Goal: Information Seeking & Learning: Learn about a topic

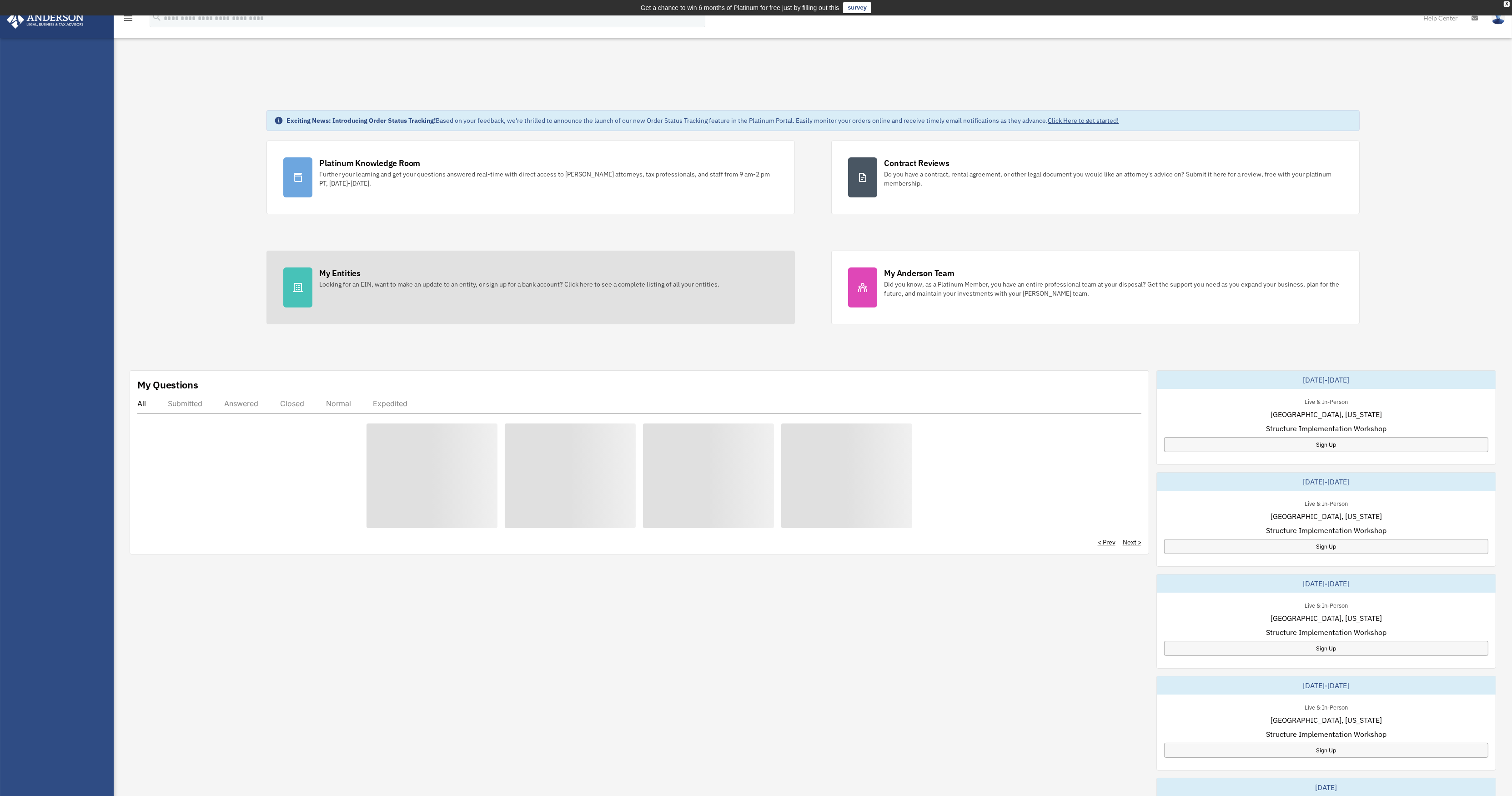
click at [384, 283] on div "Looking for an EIN, want to make an update to an entity, or sign up for a bank …" at bounding box center [520, 284] width 400 height 9
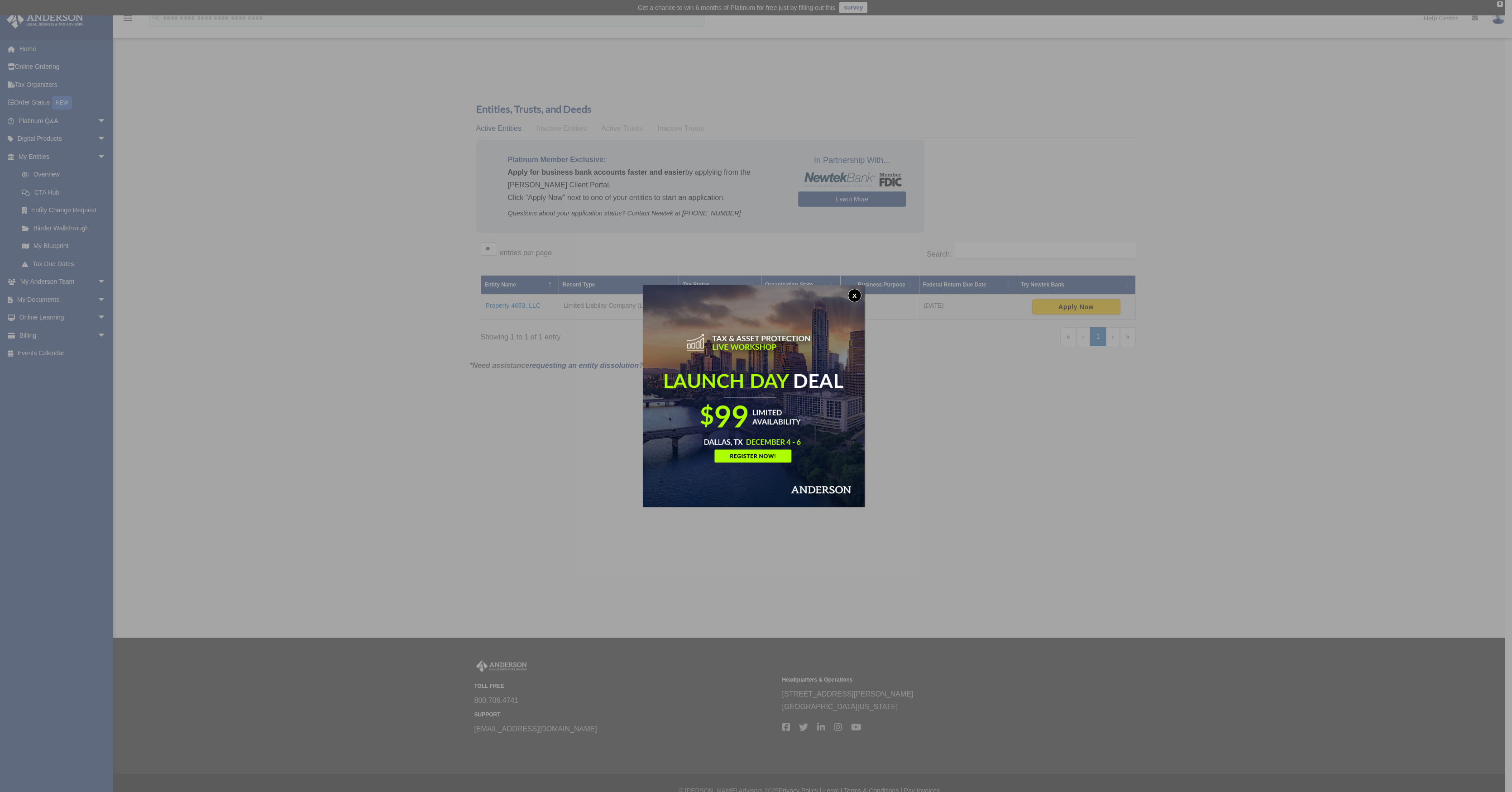
click at [856, 297] on button "x" at bounding box center [855, 296] width 14 height 14
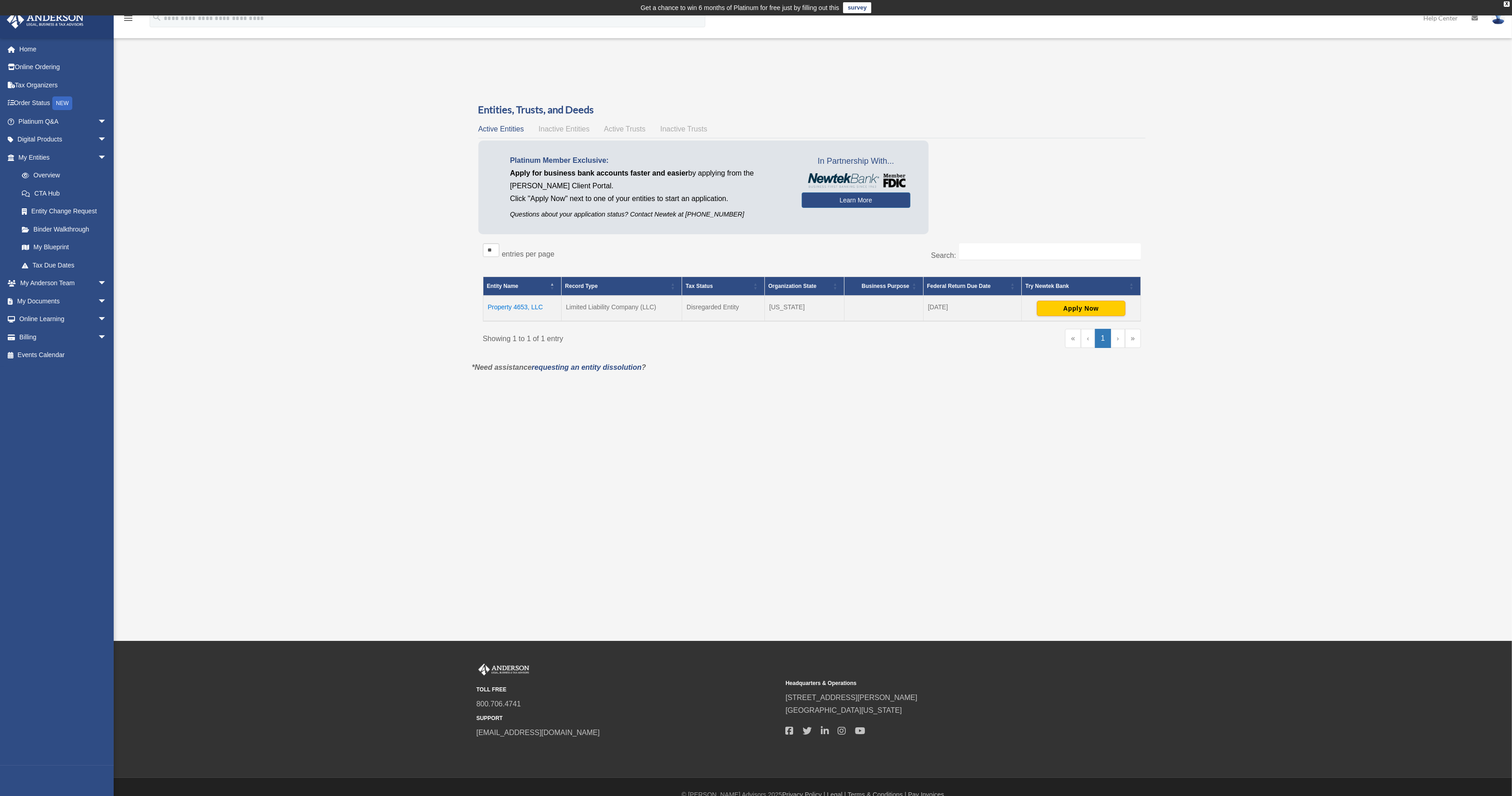
click at [562, 130] on span "Inactive Entities" at bounding box center [564, 129] width 51 height 8
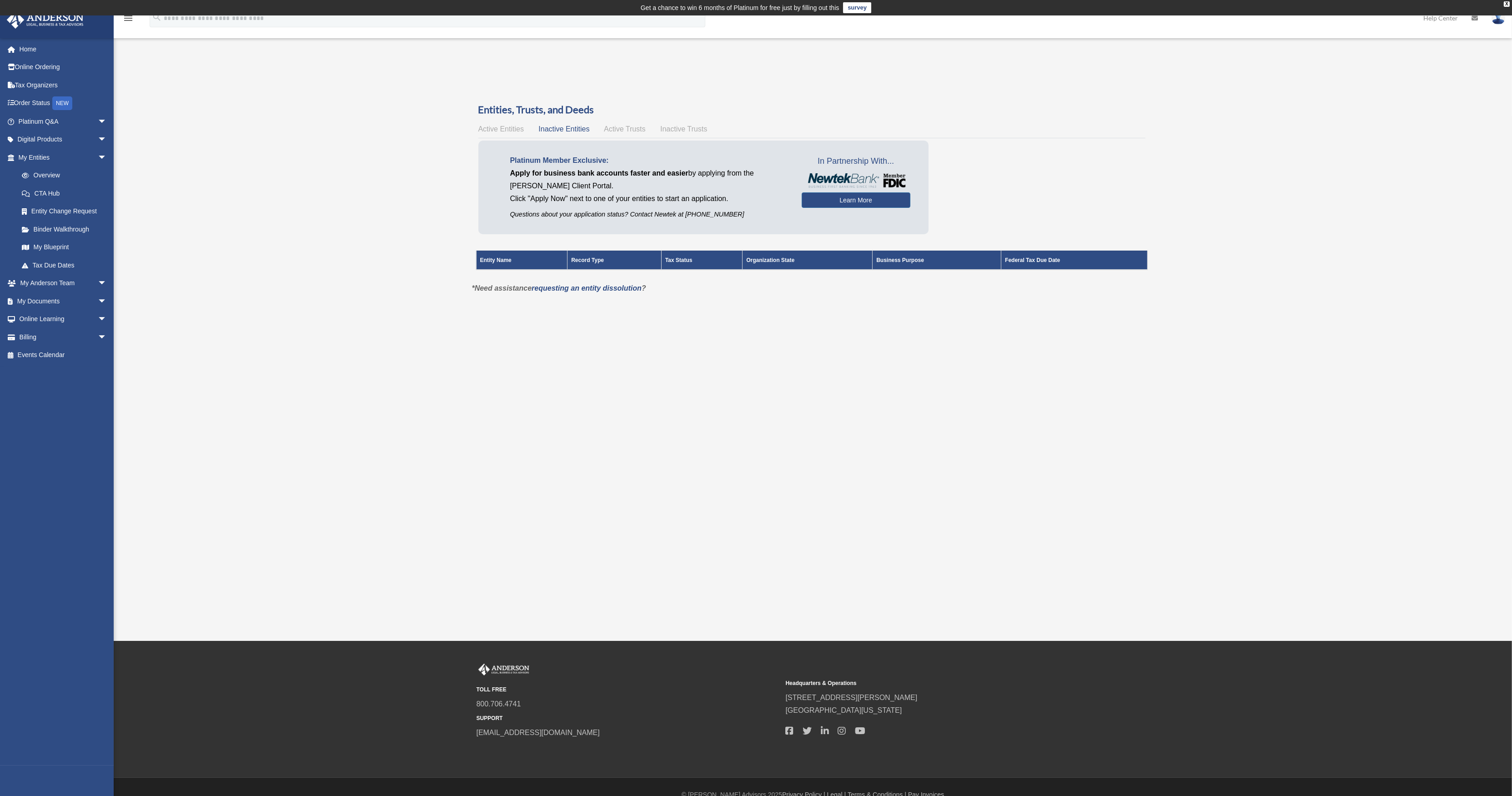
click at [610, 127] on span "Active Trusts" at bounding box center [625, 129] width 42 height 8
click at [680, 127] on span "Inactive Trusts" at bounding box center [683, 129] width 47 height 8
click at [103, 120] on span "arrow_drop_down" at bounding box center [106, 121] width 18 height 18
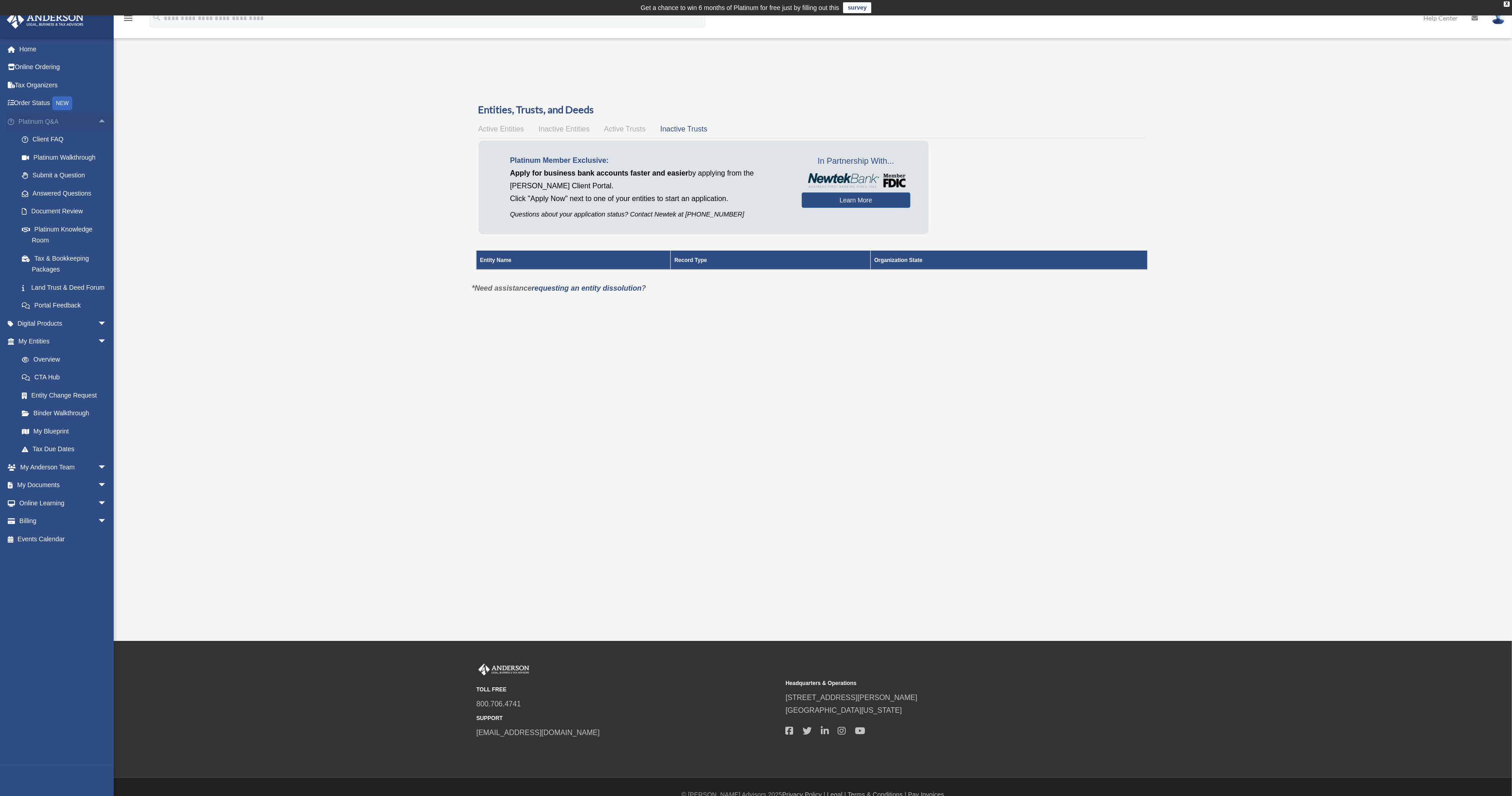
click at [37, 118] on link "Platinum Q&A arrow_drop_up" at bounding box center [63, 121] width 114 height 18
click at [47, 191] on link "Answered Questions" at bounding box center [67, 193] width 108 height 18
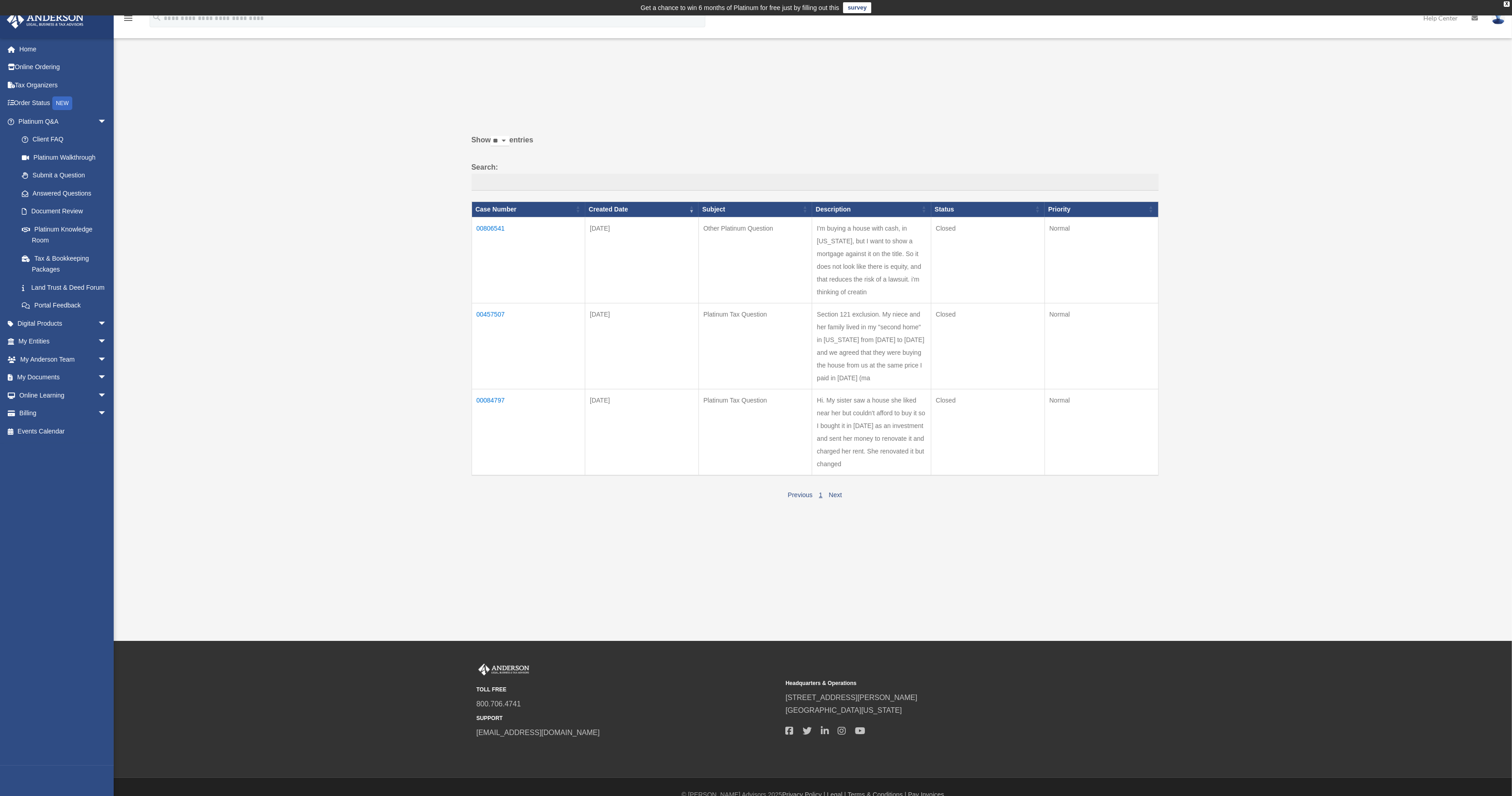
click at [488, 225] on td "00806541" at bounding box center [528, 260] width 113 height 86
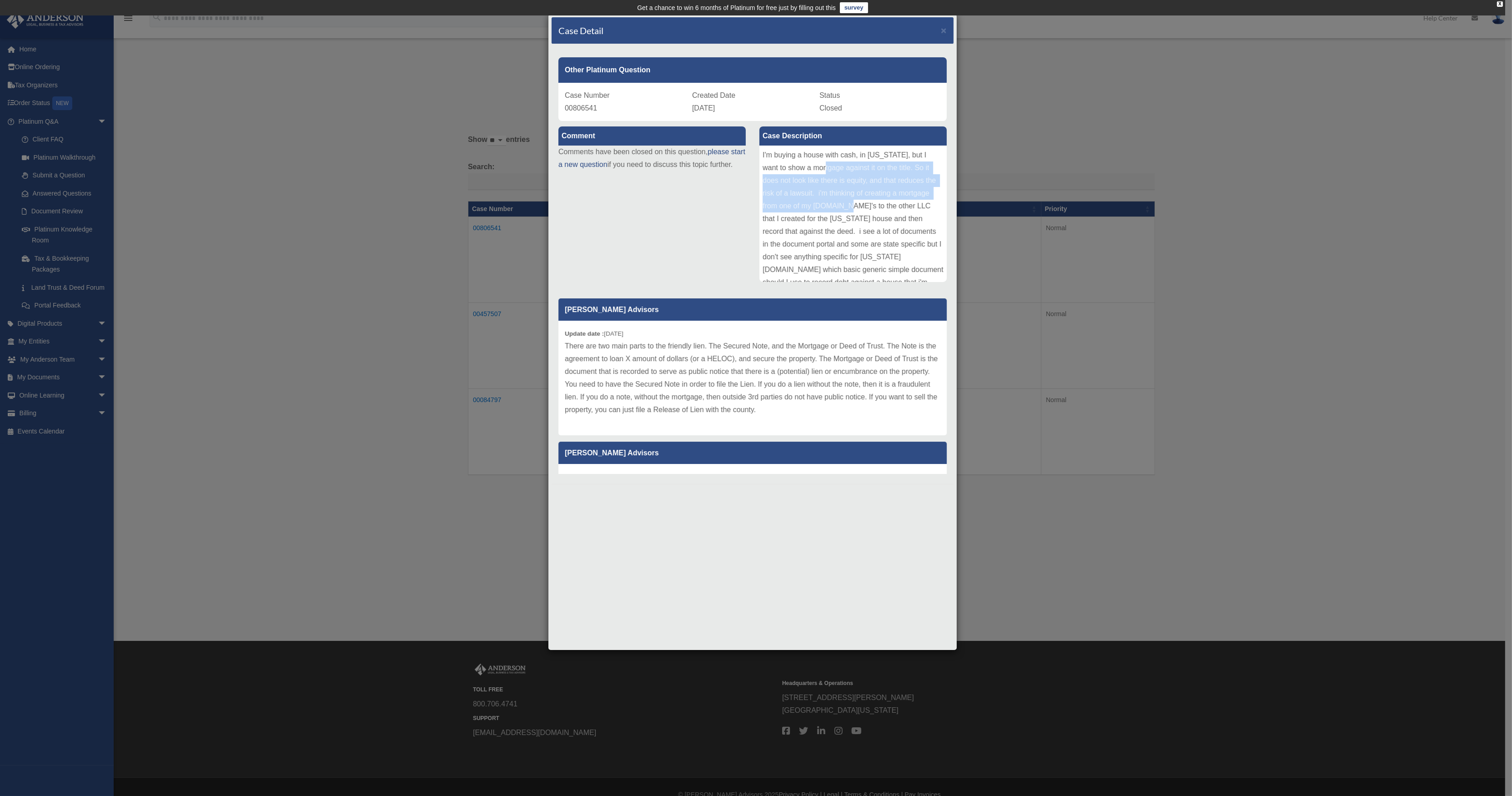
drag, startPoint x: 822, startPoint y: 170, endPoint x: 828, endPoint y: 206, distance: 36.5
click at [828, 206] on div "I'm buying a house with cash, in Ohio, but I want to show a mortgage against it…" at bounding box center [853, 214] width 187 height 136
drag, startPoint x: 824, startPoint y: 234, endPoint x: 836, endPoint y: 257, distance: 25.9
click at [836, 257] on div "I'm buying a house with cash, in Ohio, but I want to show a mortgage against it…" at bounding box center [853, 214] width 187 height 136
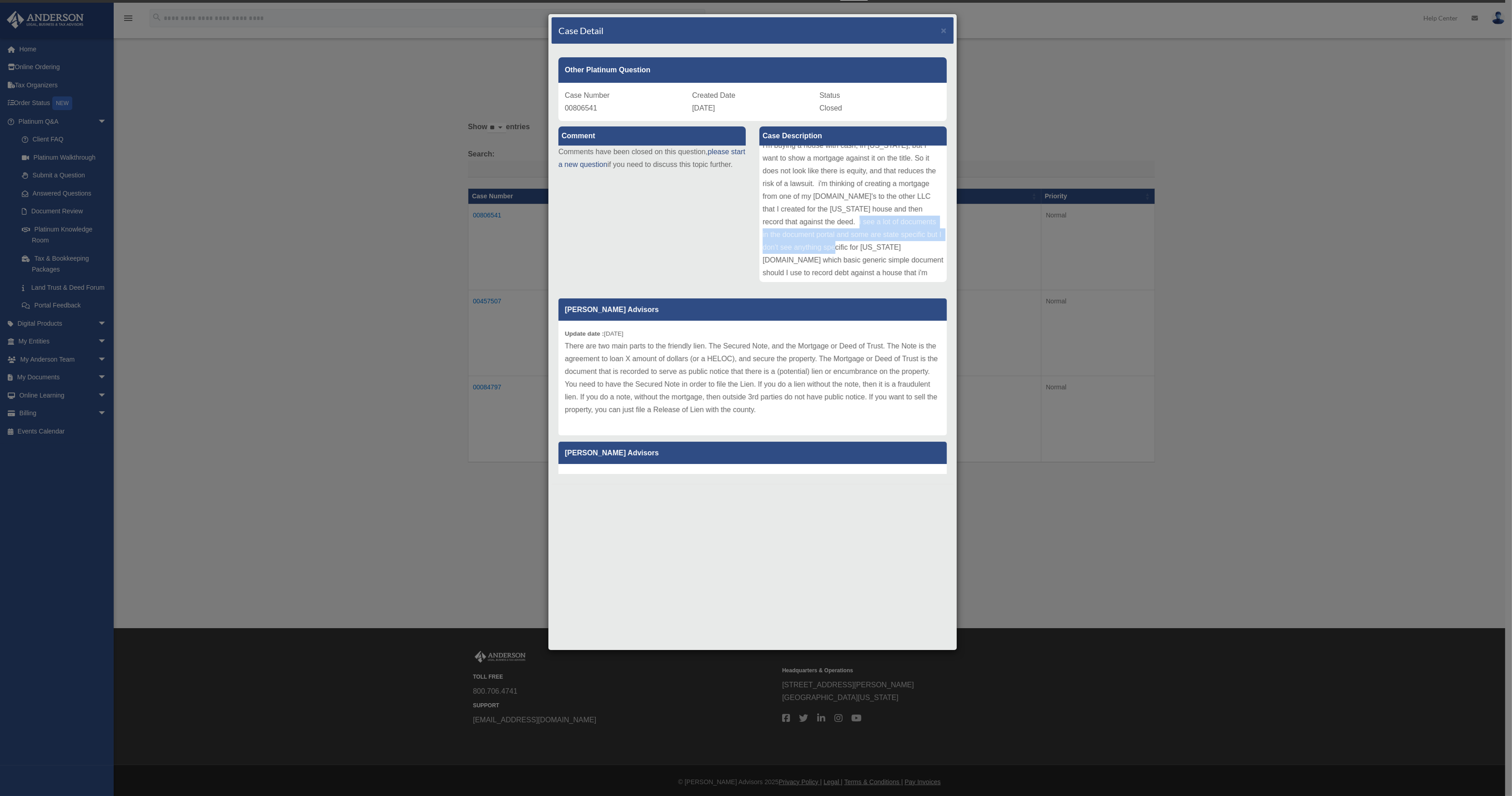
scroll to position [15, 0]
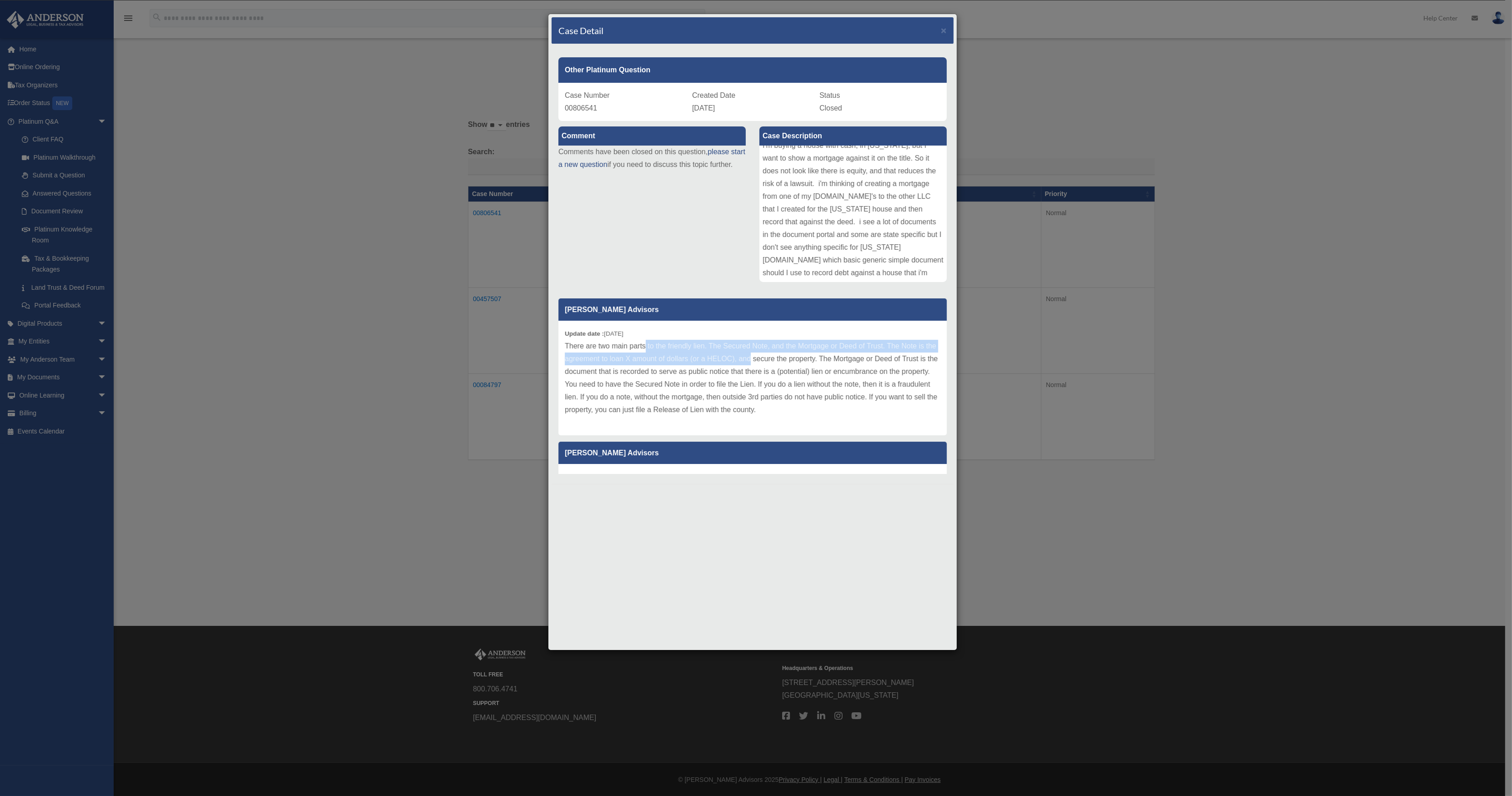
drag, startPoint x: 645, startPoint y: 344, endPoint x: 762, endPoint y: 356, distance: 117.6
click at [762, 356] on p "There are two main parts to the friendly lien. The Secured Note, and the Mortga…" at bounding box center [753, 378] width 376 height 77
click at [701, 388] on p "There are two main parts to the friendly lien. The Secured Note, and the Mortga…" at bounding box center [753, 378] width 376 height 77
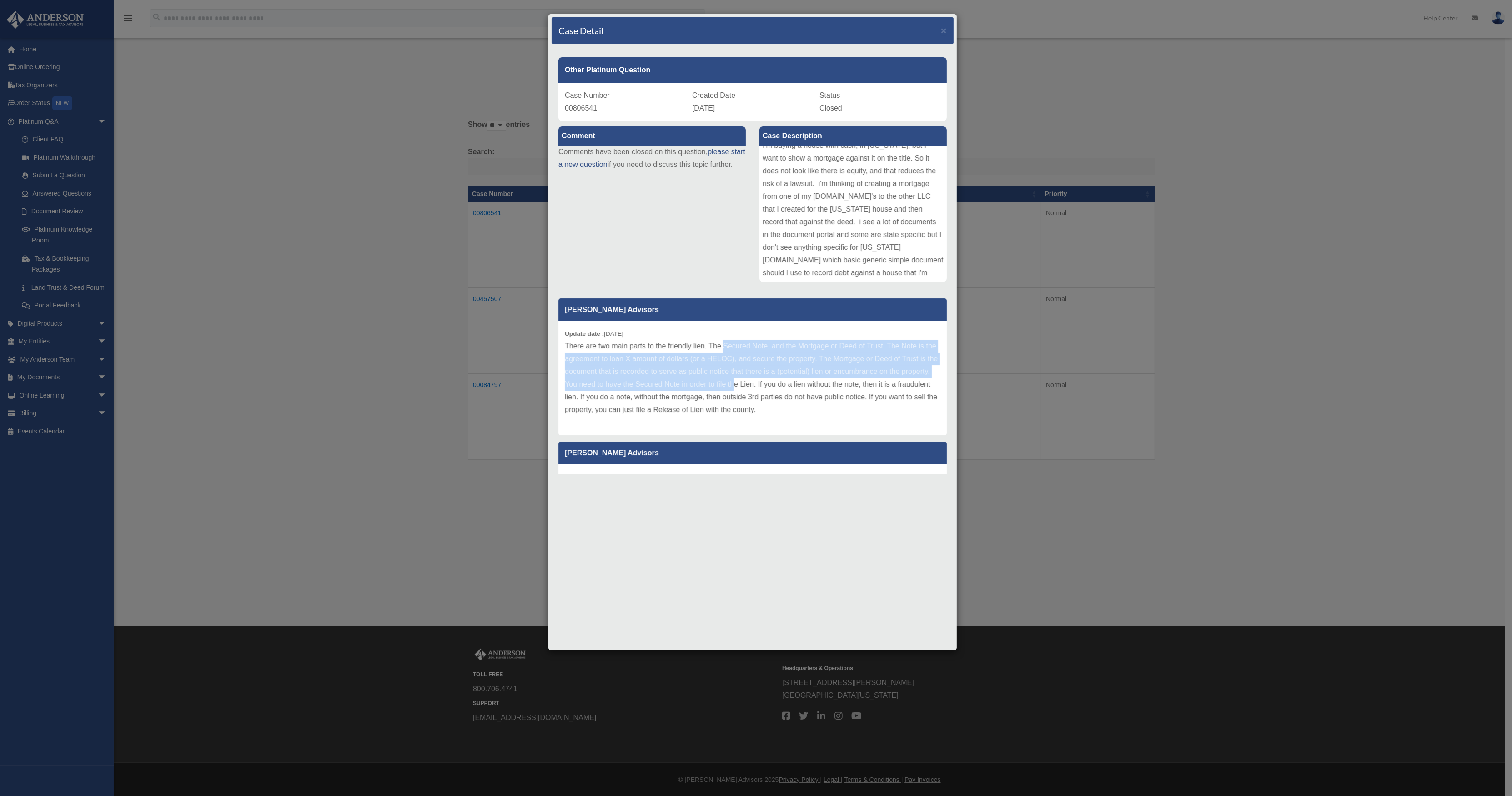
drag, startPoint x: 725, startPoint y: 350, endPoint x: 763, endPoint y: 382, distance: 49.7
click at [763, 382] on p "There are two main parts to the friendly lien. The Secured Note, and the Mortga…" at bounding box center [753, 378] width 376 height 77
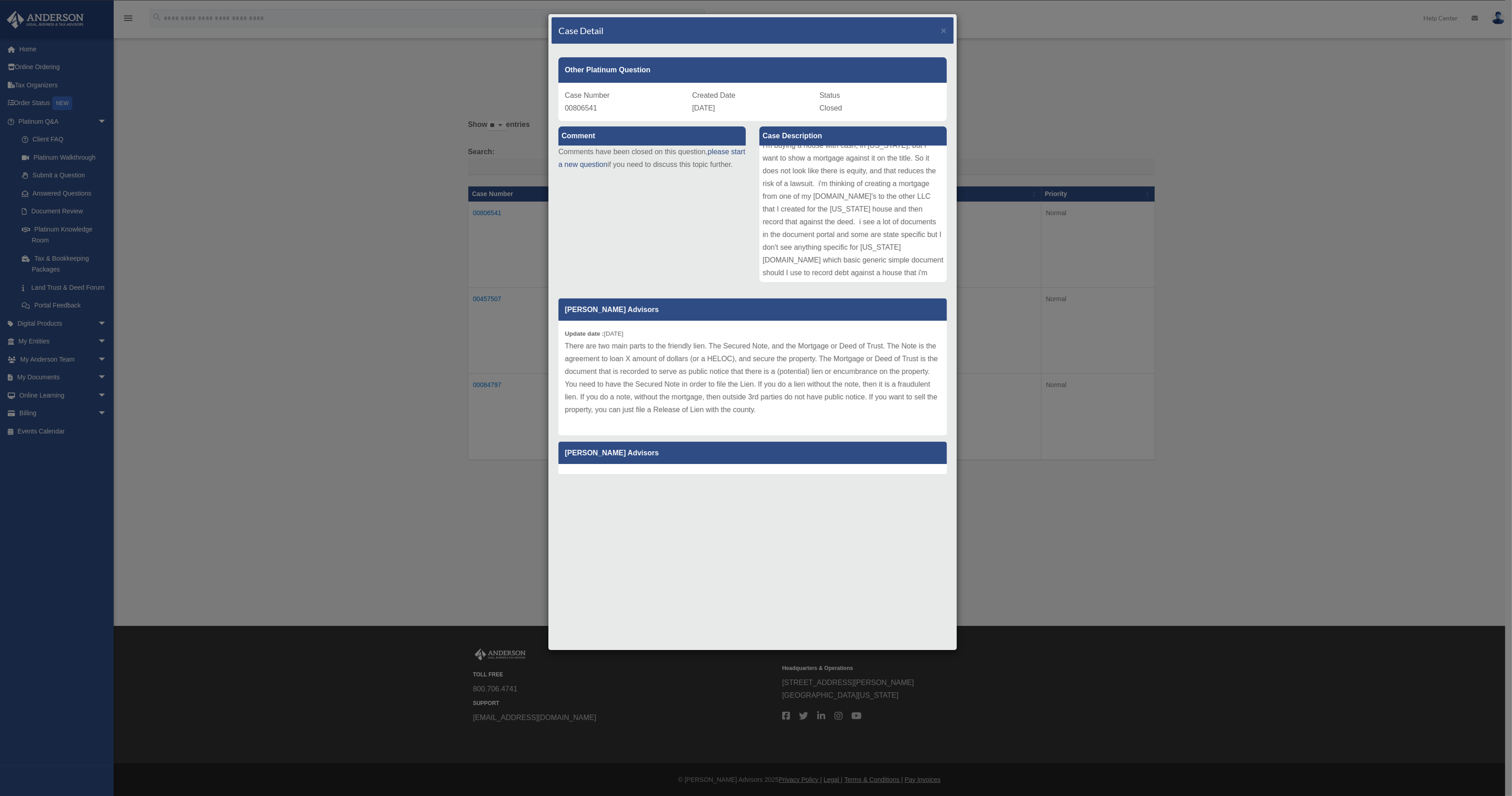
click at [712, 346] on p "There are two main parts to the friendly lien. The Secured Note, and the Mortga…" at bounding box center [753, 378] width 376 height 77
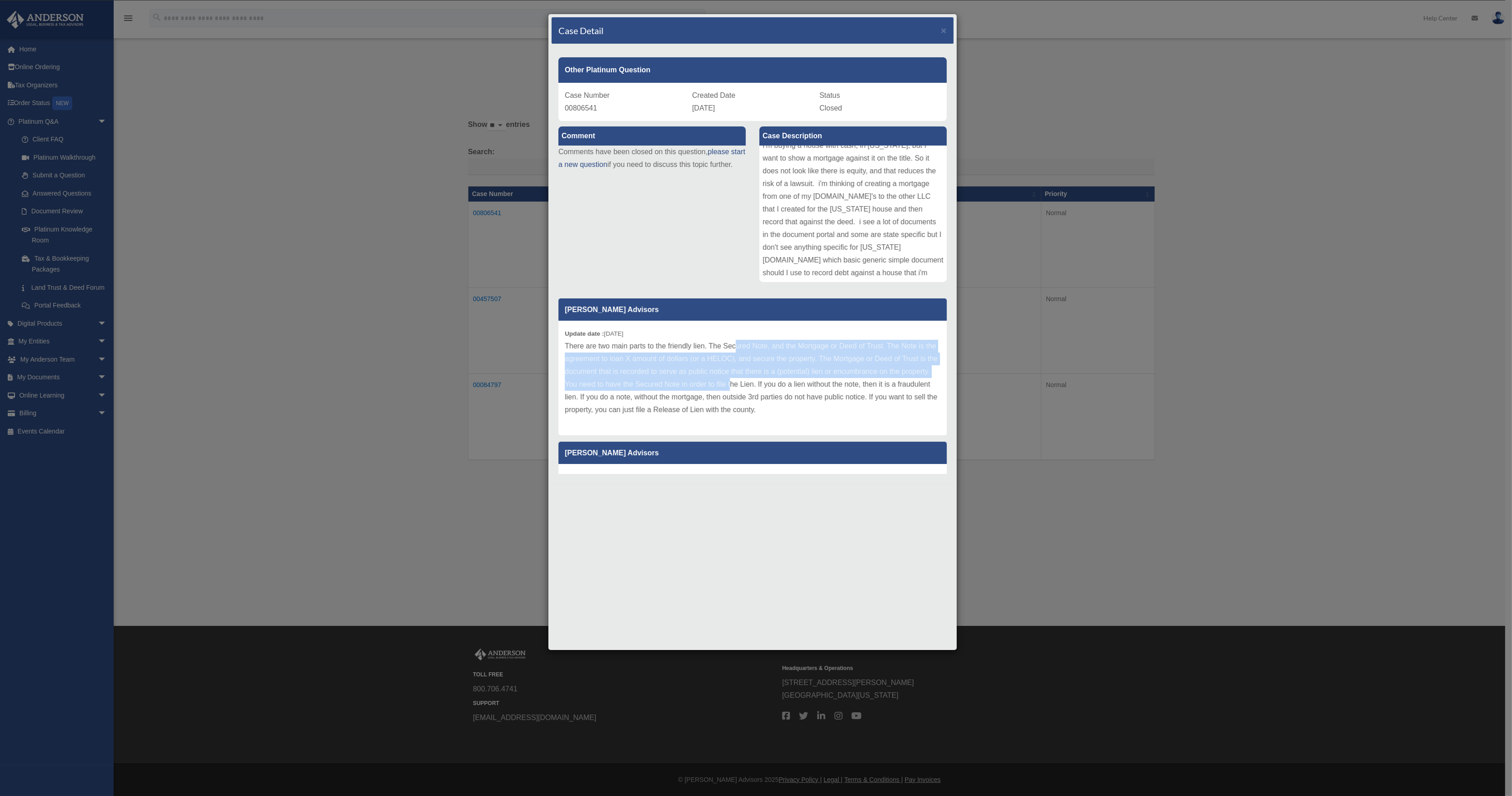
drag, startPoint x: 734, startPoint y: 343, endPoint x: 760, endPoint y: 382, distance: 46.9
click at [760, 382] on p "There are two main parts to the friendly lien. The Secured Note, and the Mortga…" at bounding box center [753, 378] width 376 height 77
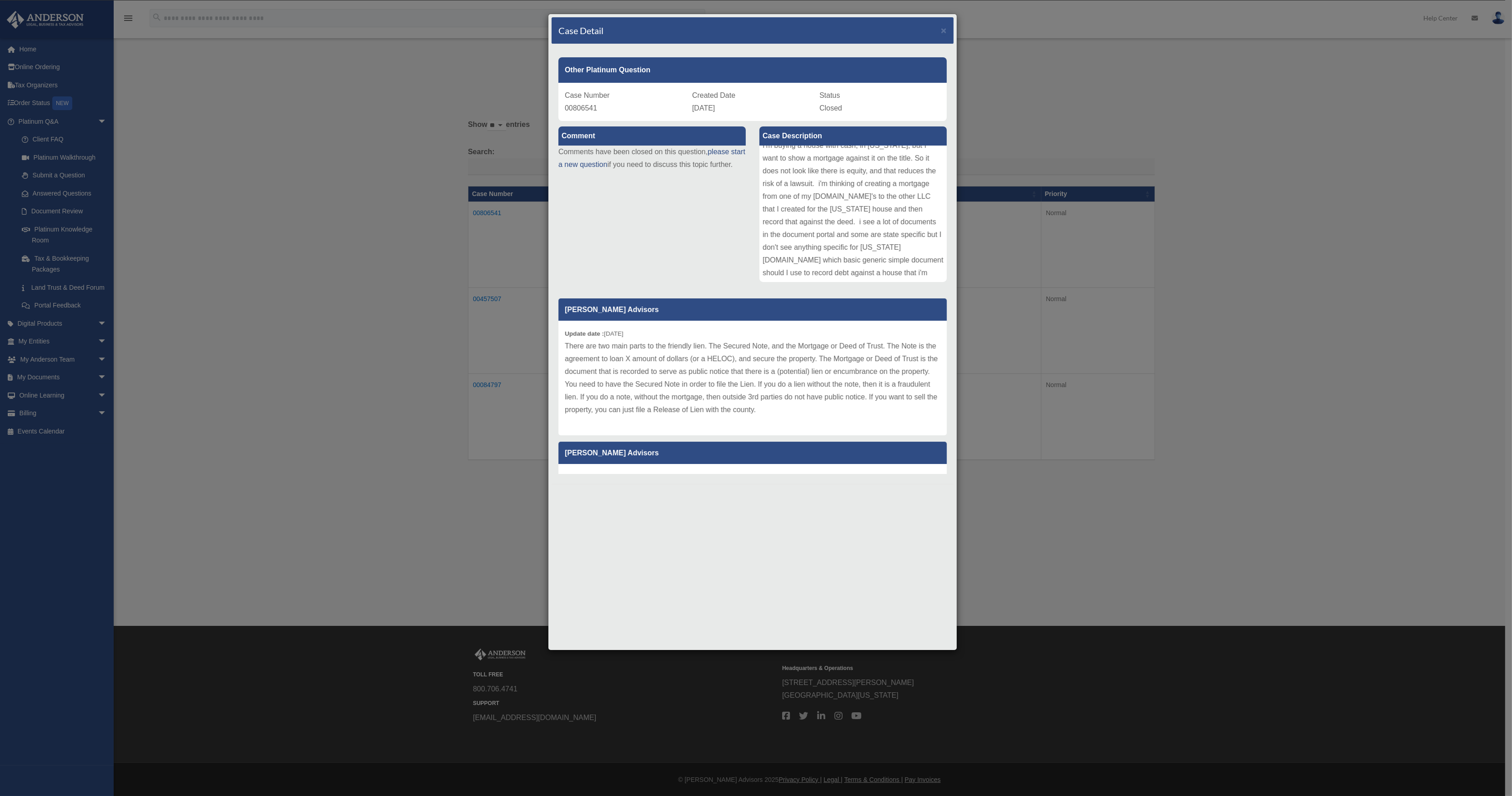
click at [753, 395] on p "There are two main parts to the friendly lien. The Secured Note, and the Mortga…" at bounding box center [753, 378] width 376 height 77
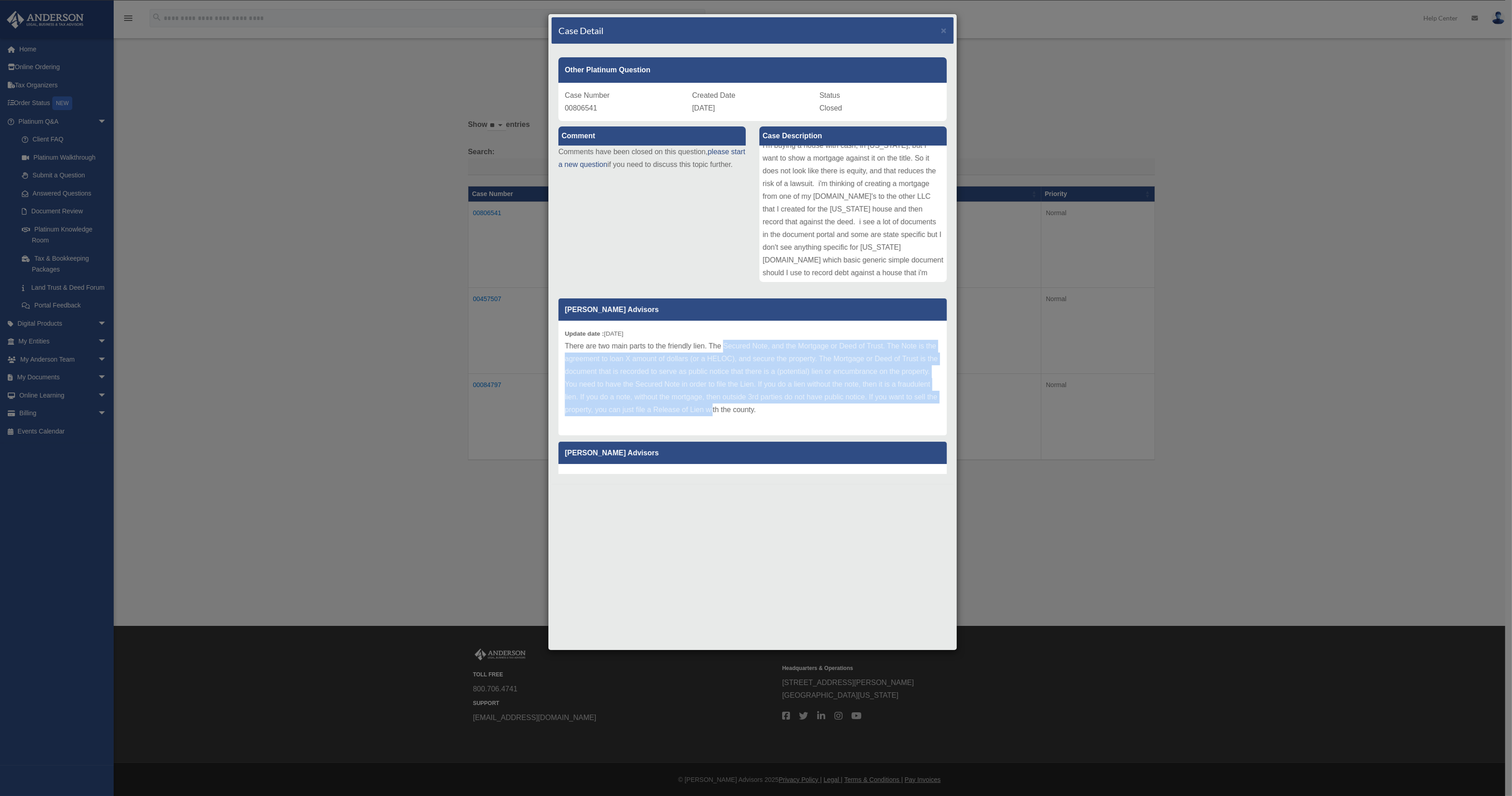
drag, startPoint x: 764, startPoint y: 404, endPoint x: 723, endPoint y: 352, distance: 66.2
click at [723, 352] on p "There are two main parts to the friendly lien. The Secured Note, and the Mortga…" at bounding box center [753, 378] width 376 height 77
click at [713, 356] on p "There are two main parts to the friendly lien. The Secured Note, and the Mortga…" at bounding box center [753, 378] width 376 height 77
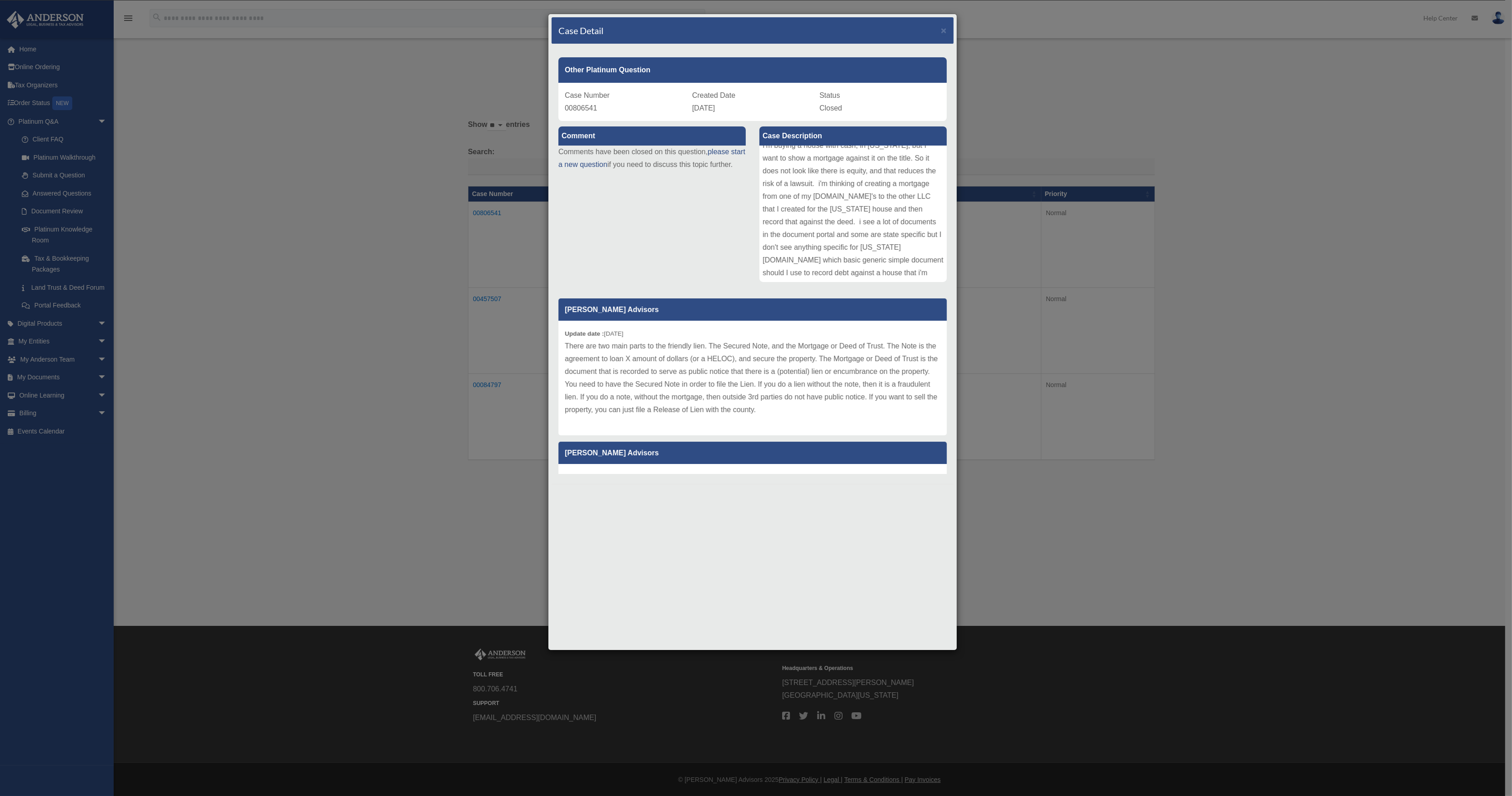
click at [696, 357] on p "There are two main parts to the friendly lien. The Secured Note, and the Mortga…" at bounding box center [753, 378] width 376 height 77
drag, startPoint x: 683, startPoint y: 341, endPoint x: 753, endPoint y: 358, distance: 72.0
click at [753, 358] on p "There are two main parts to the friendly lien. The Secured Note, and the Mortga…" at bounding box center [753, 378] width 376 height 77
click at [673, 389] on p "There are two main parts to the friendly lien. The Secured Note, and the Mortga…" at bounding box center [753, 378] width 376 height 77
drag, startPoint x: 731, startPoint y: 349, endPoint x: 749, endPoint y: 366, distance: 24.8
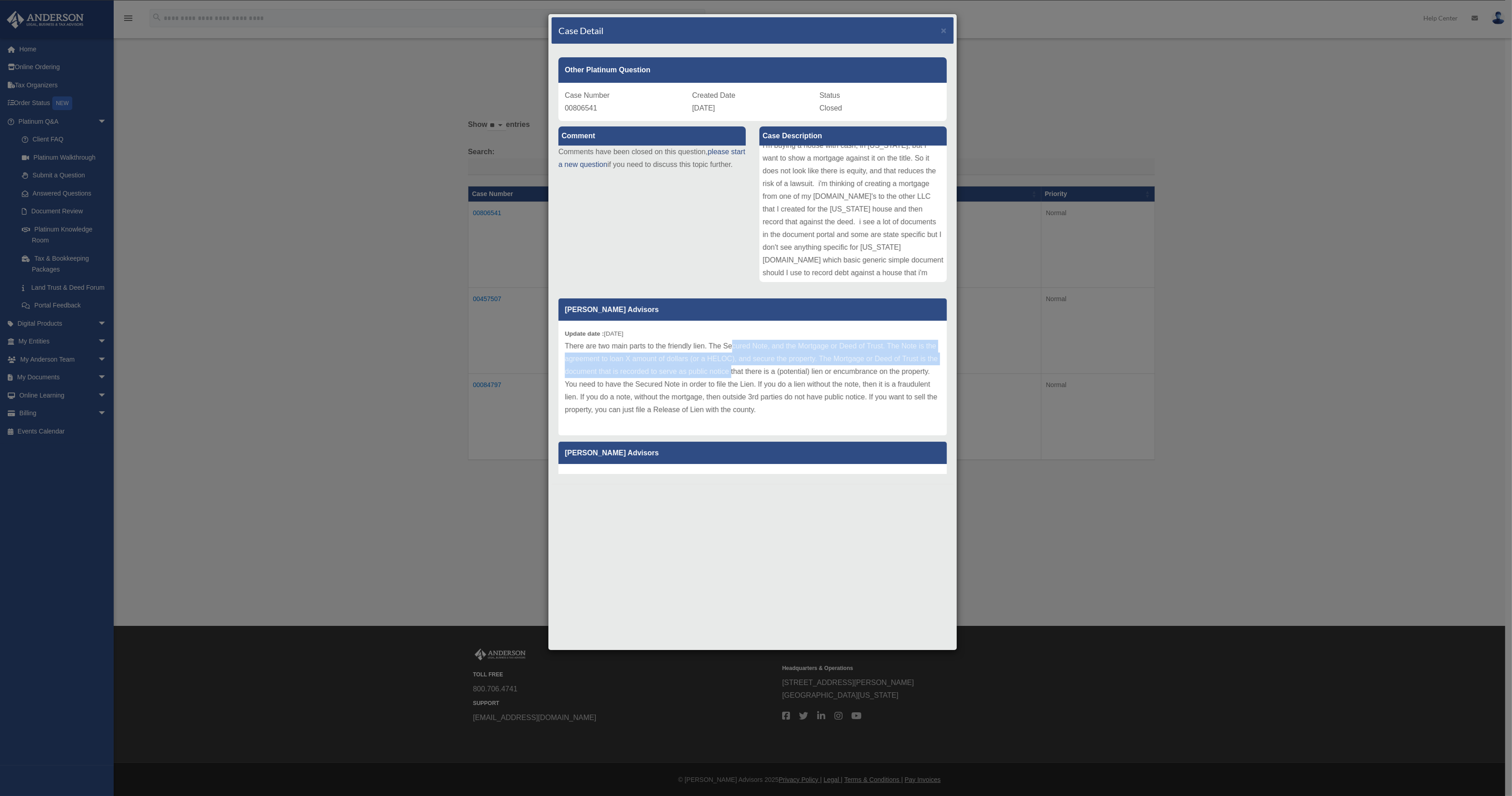
click at [749, 366] on p "There are two main parts to the friendly lien. The Secured Note, and the Mortga…" at bounding box center [753, 378] width 376 height 77
click at [686, 354] on p "There are two main parts to the friendly lien. The Secured Note, and the Mortga…" at bounding box center [753, 378] width 376 height 77
drag, startPoint x: 695, startPoint y: 349, endPoint x: 747, endPoint y: 383, distance: 62.1
click at [747, 383] on p "There are two main parts to the friendly lien. The Secured Note, and the Mortga…" at bounding box center [753, 378] width 376 height 77
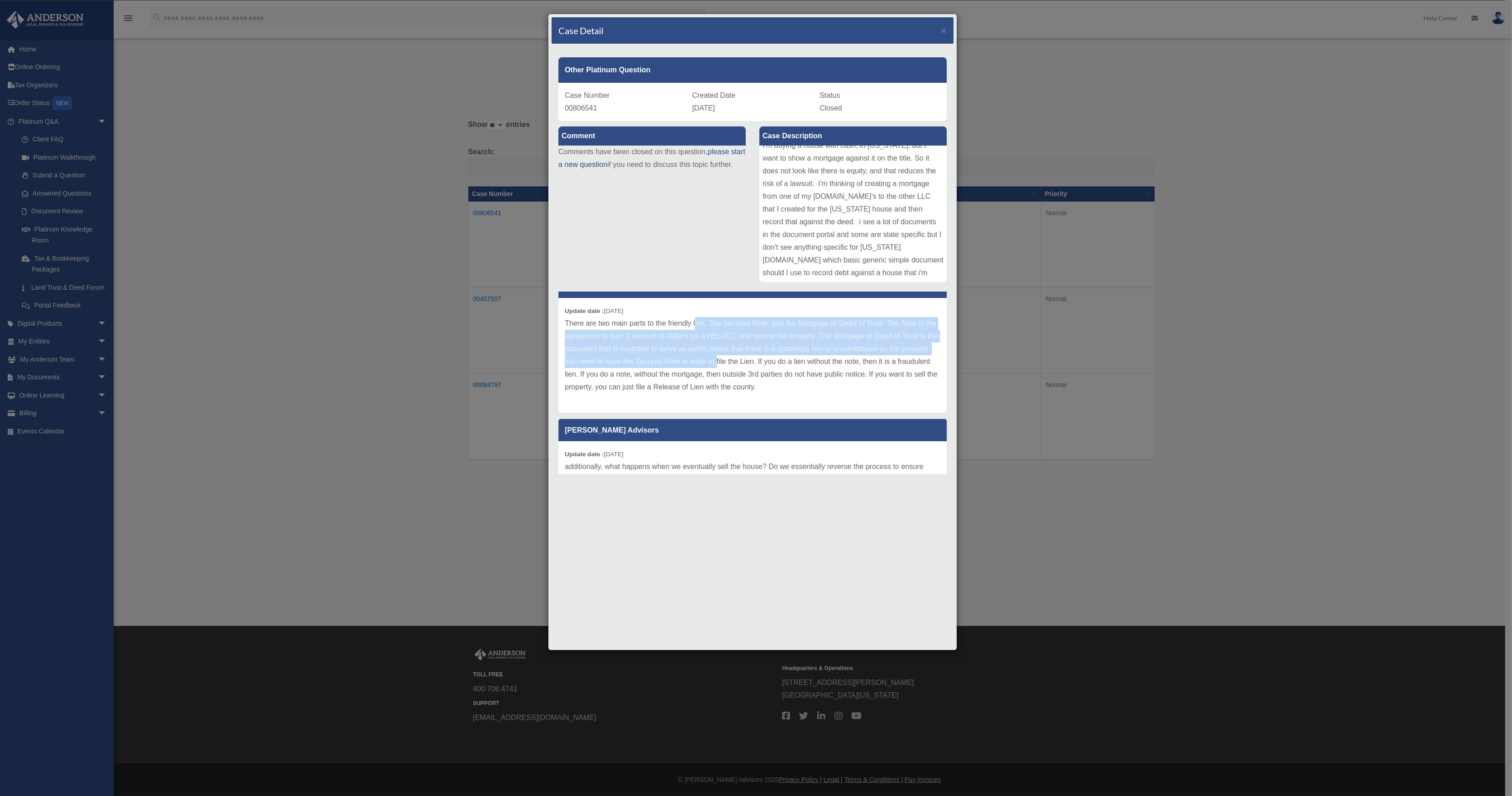
scroll to position [0, 0]
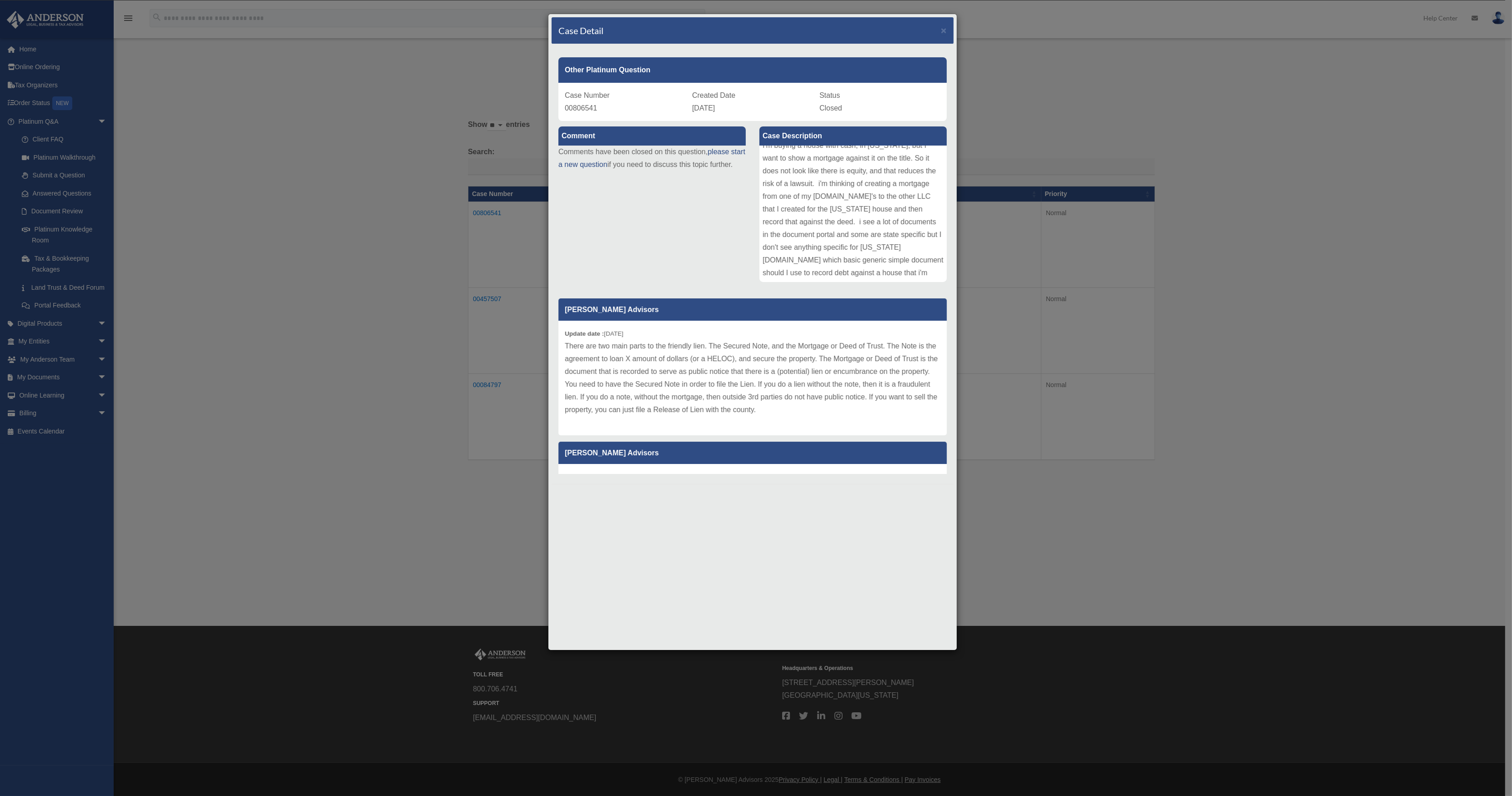
click at [668, 402] on p "There are two main parts to the friendly lien. The Secured Note, and the Mortga…" at bounding box center [753, 378] width 376 height 77
drag, startPoint x: 728, startPoint y: 354, endPoint x: 749, endPoint y: 373, distance: 28.3
click at [749, 373] on p "There are two main parts to the friendly lien. The Secured Note, and the Mortga…" at bounding box center [753, 378] width 376 height 77
drag, startPoint x: 757, startPoint y: 407, endPoint x: 718, endPoint y: 382, distance: 46.3
click at [718, 382] on p "There are two main parts to the friendly lien. The Secured Note, and the Mortga…" at bounding box center [753, 378] width 376 height 77
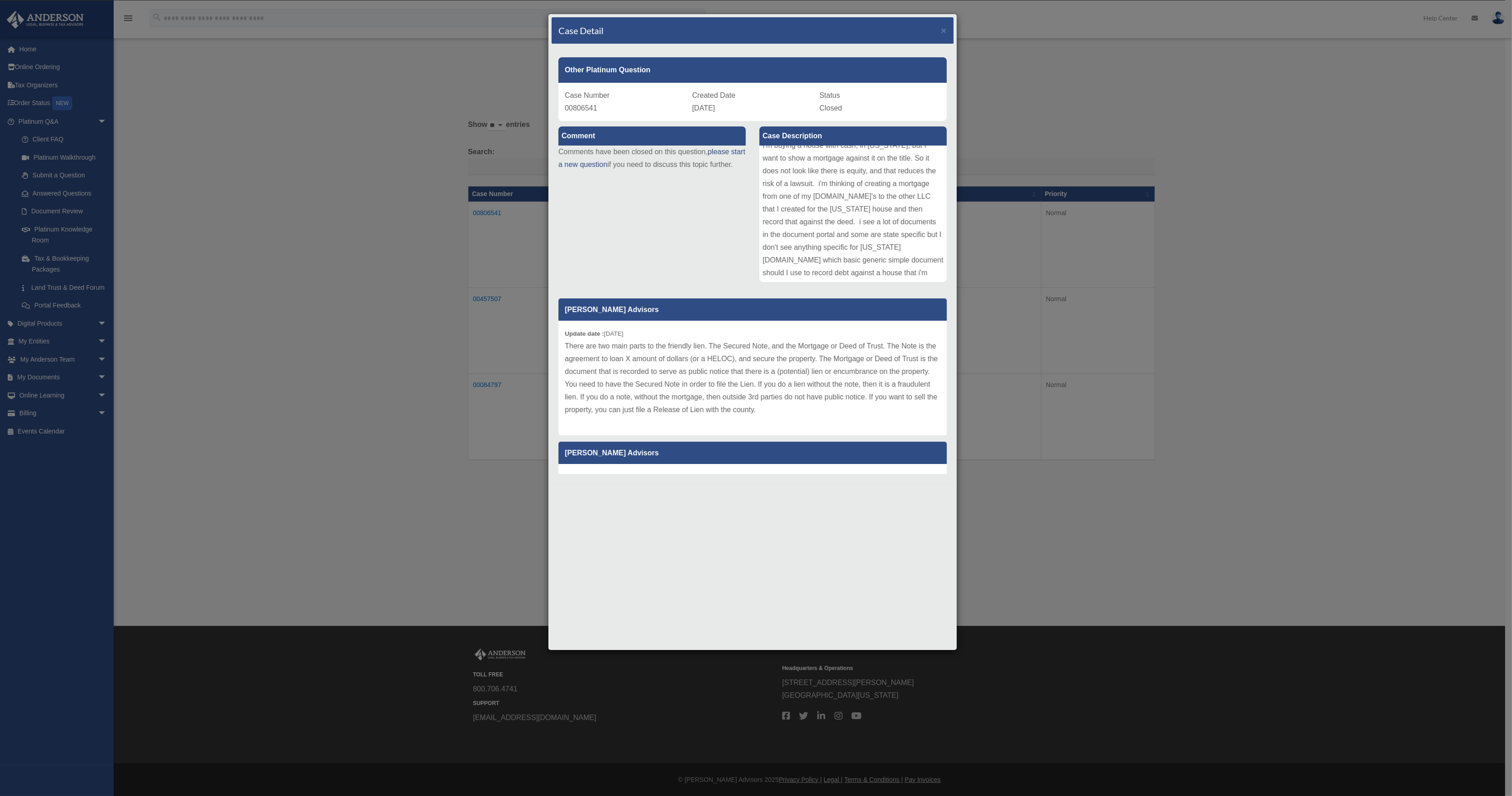
click at [712, 356] on p "There are two main parts to the friendly lien. The Secured Note, and the Mortga…" at bounding box center [753, 378] width 376 height 77
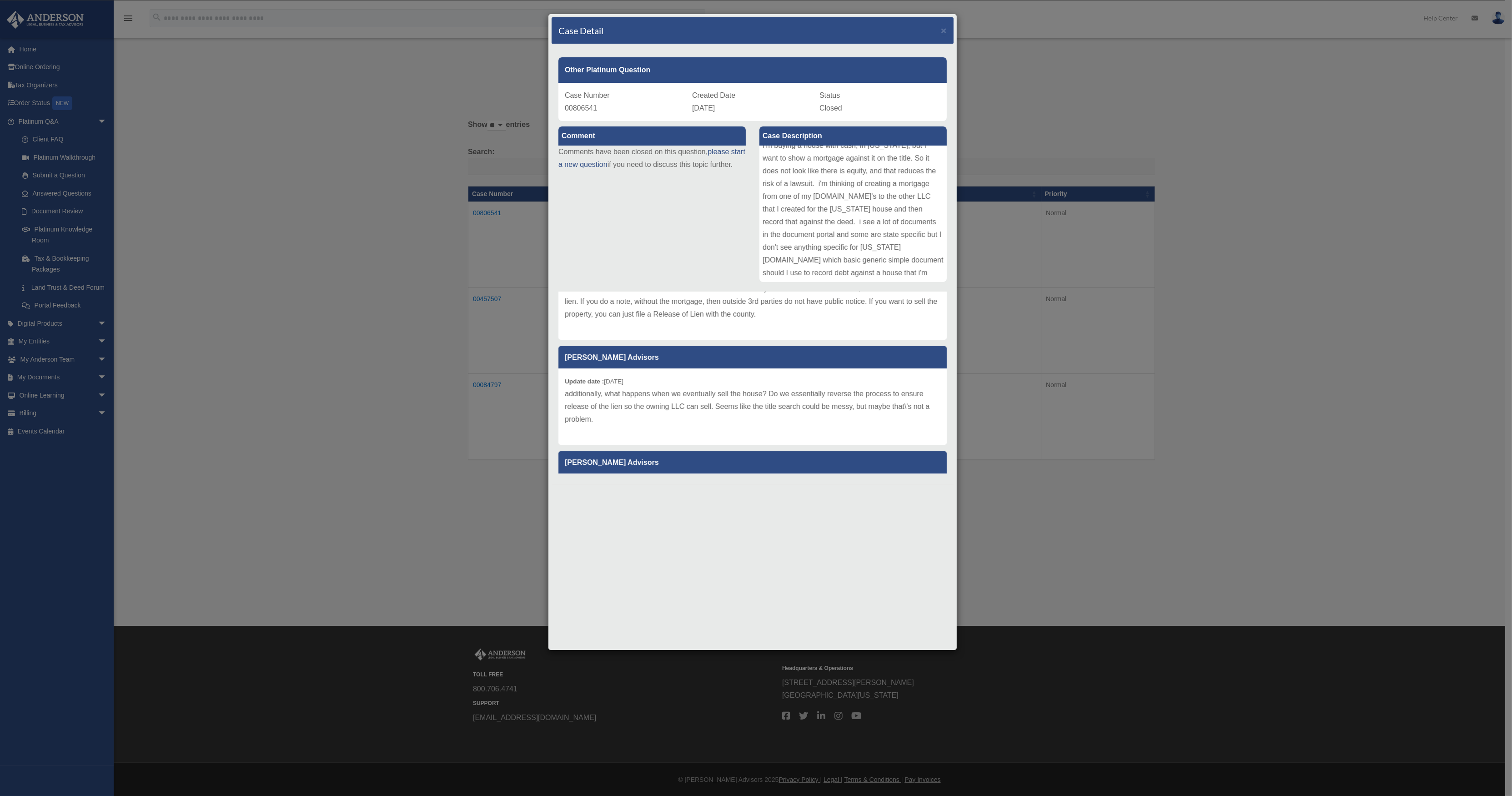
scroll to position [136, 0]
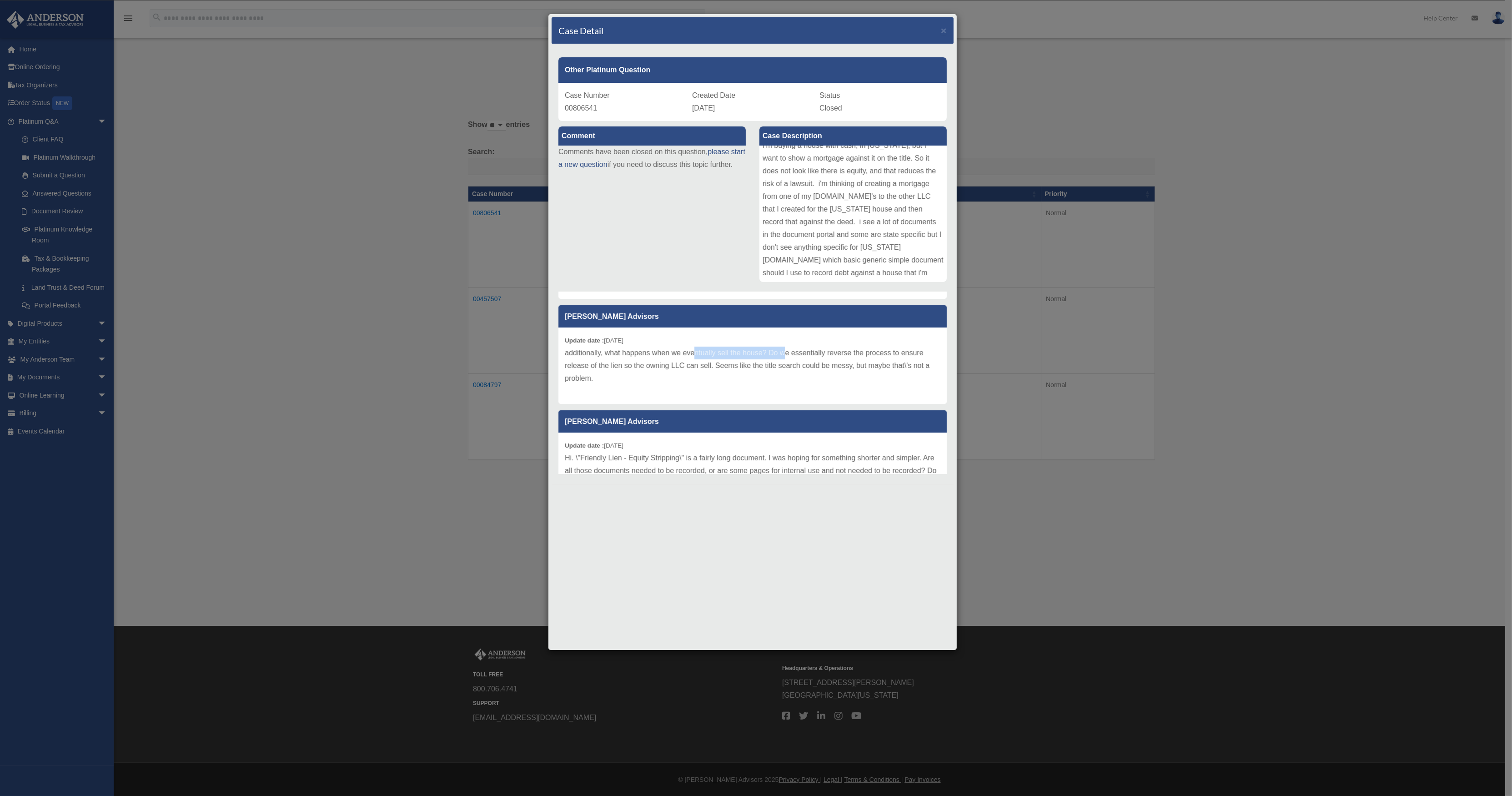
drag, startPoint x: 696, startPoint y: 350, endPoint x: 784, endPoint y: 355, distance: 88.1
click at [784, 355] on p "additionally, what happens when we eventually sell the house? Do we essentially…" at bounding box center [753, 366] width 376 height 38
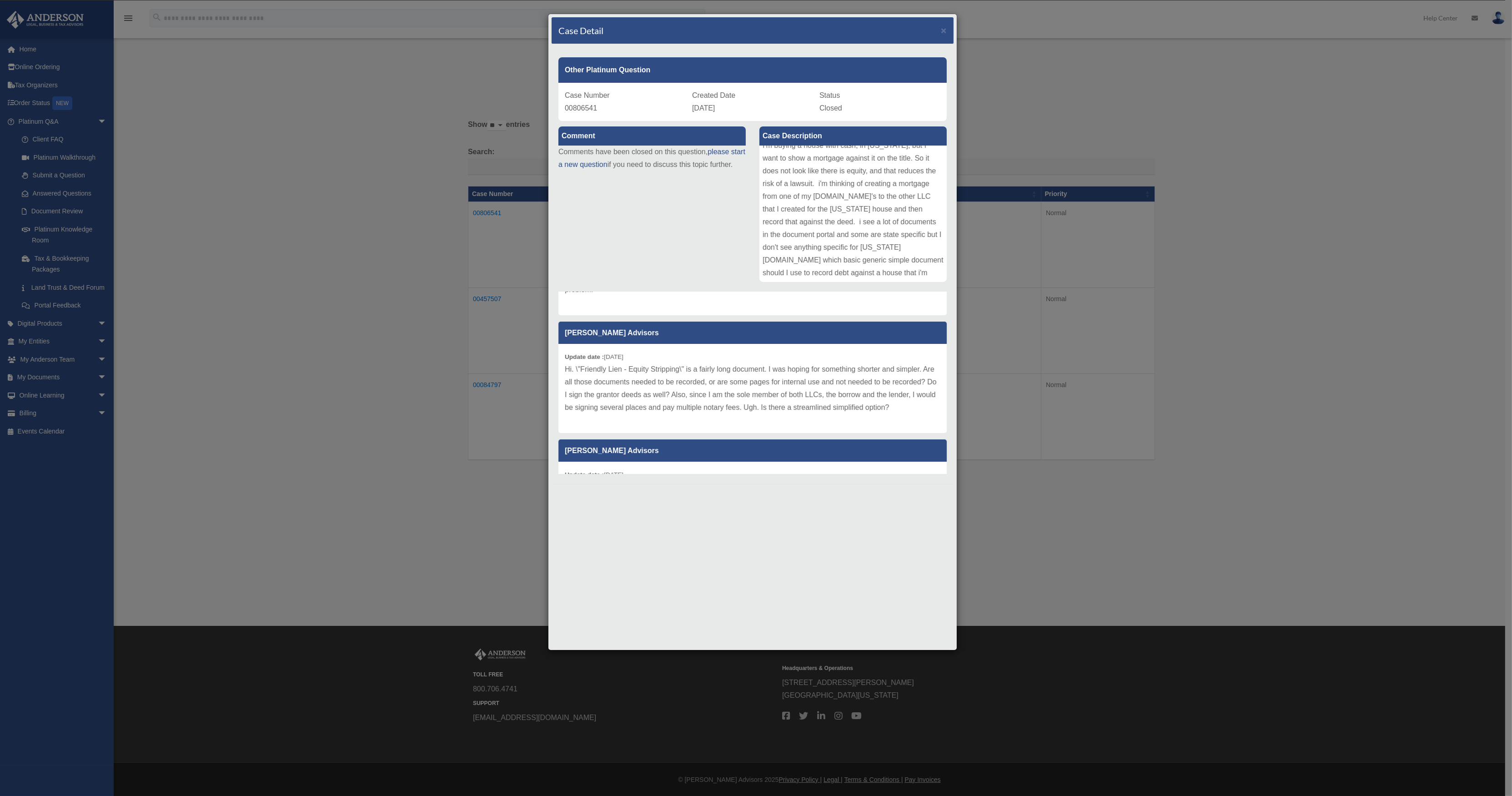
scroll to position [228, 0]
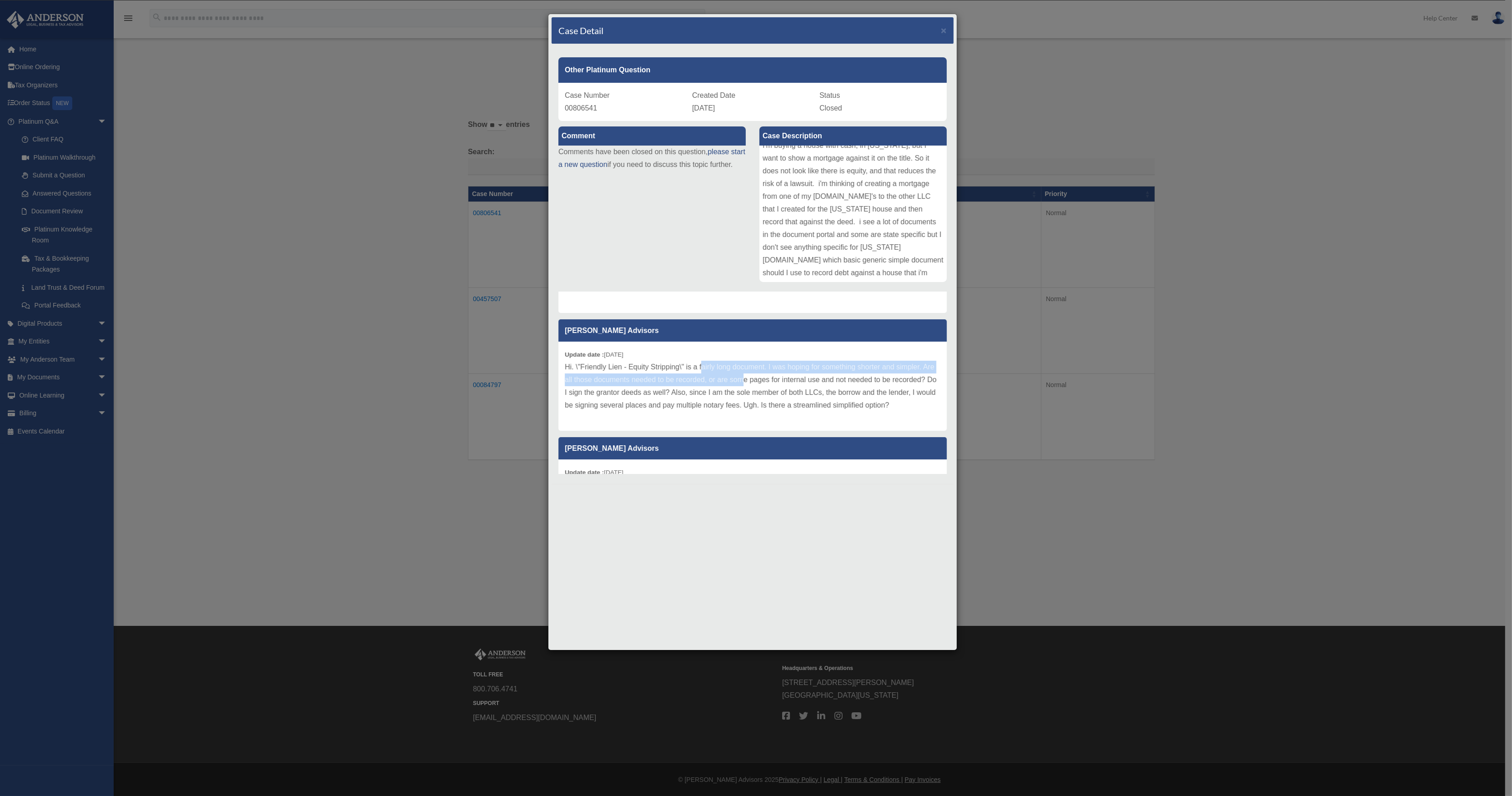
drag, startPoint x: 702, startPoint y: 363, endPoint x: 758, endPoint y: 385, distance: 60.2
click at [758, 385] on p "Hi. \"Friendly Lien - Equity Stripping\" is a fairly long document. I was hopin…" at bounding box center [753, 386] width 376 height 51
click at [713, 400] on p "Hi. \"Friendly Lien - Equity Stripping\" is a fairly long document. I was hopin…" at bounding box center [753, 386] width 376 height 51
drag, startPoint x: 733, startPoint y: 364, endPoint x: 751, endPoint y: 395, distance: 35.8
click at [751, 395] on p "Hi. \"Friendly Lien - Equity Stripping\" is a fairly long document. I was hopin…" at bounding box center [753, 386] width 376 height 51
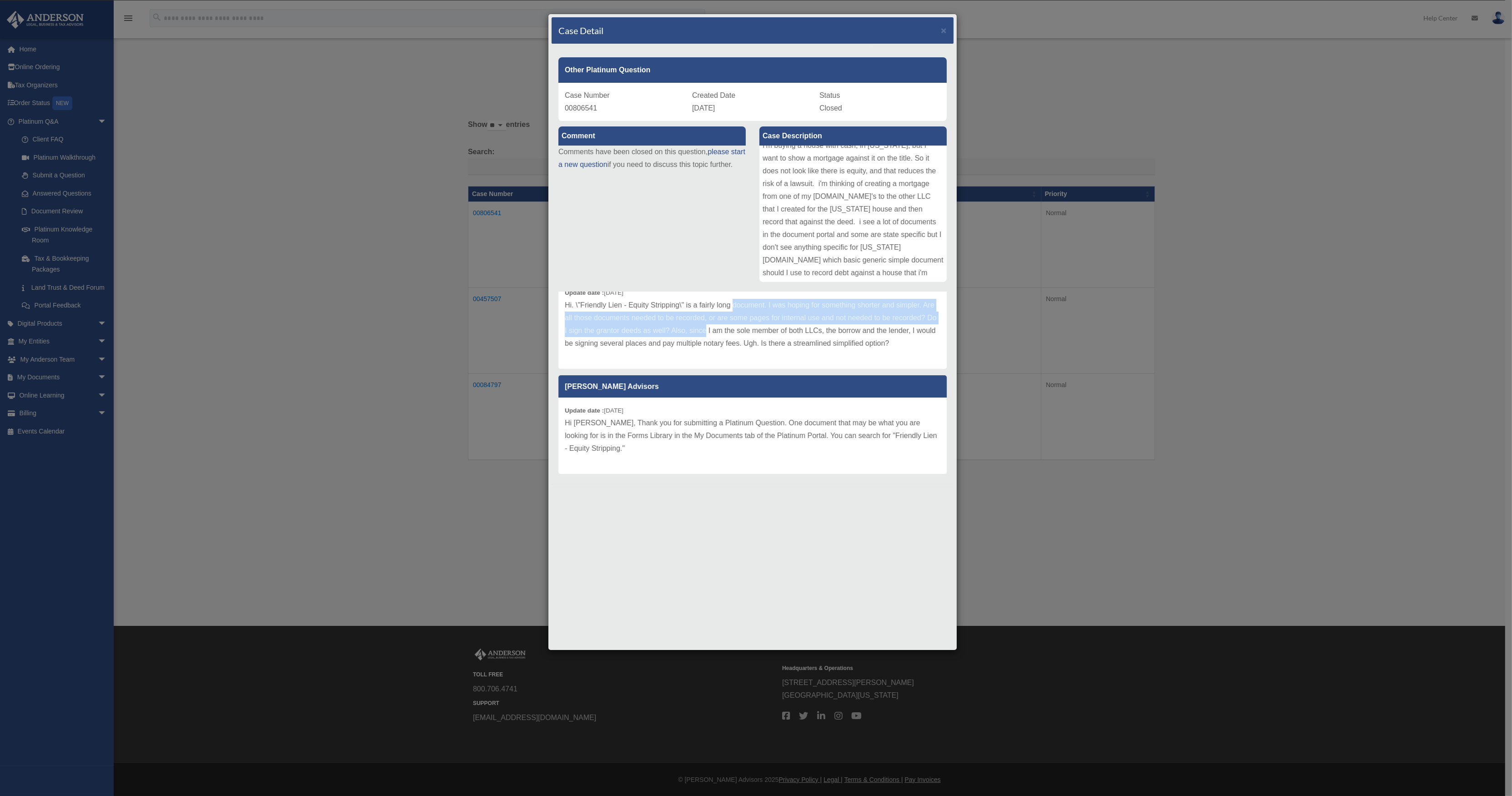
scroll to position [302, 0]
click at [682, 331] on p "Hi. \"Friendly Lien - Equity Stripping\" is a fairly long document. I was hopin…" at bounding box center [753, 324] width 376 height 51
drag, startPoint x: 688, startPoint y: 329, endPoint x: 782, endPoint y: 331, distance: 94.0
click at [782, 331] on p "Hi. \"Friendly Lien - Equity Stripping\" is a fairly long document. I was hopin…" at bounding box center [753, 324] width 376 height 51
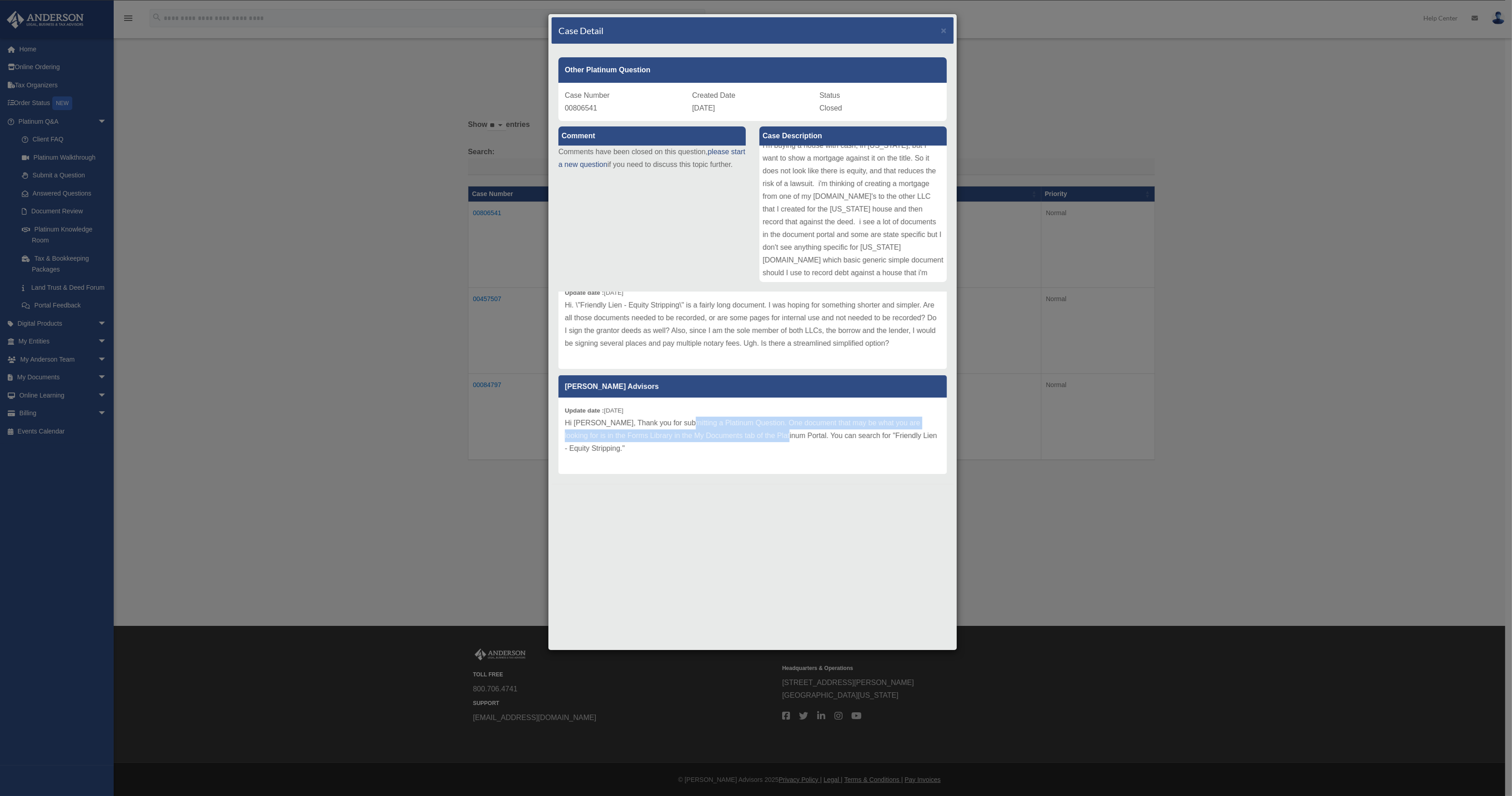
drag, startPoint x: 676, startPoint y: 423, endPoint x: 770, endPoint y: 435, distance: 94.8
click at [770, 435] on p "Hi Paul, Thank you for submitting a Platinum Question. One document that may be…" at bounding box center [753, 436] width 376 height 38
click at [709, 446] on p "Hi Paul, Thank you for submitting a Platinum Question. One document that may be…" at bounding box center [753, 436] width 376 height 38
drag, startPoint x: 699, startPoint y: 420, endPoint x: 756, endPoint y: 431, distance: 58.1
click at [756, 431] on p "Hi Paul, Thank you for submitting a Platinum Question. One document that may be…" at bounding box center [753, 436] width 376 height 38
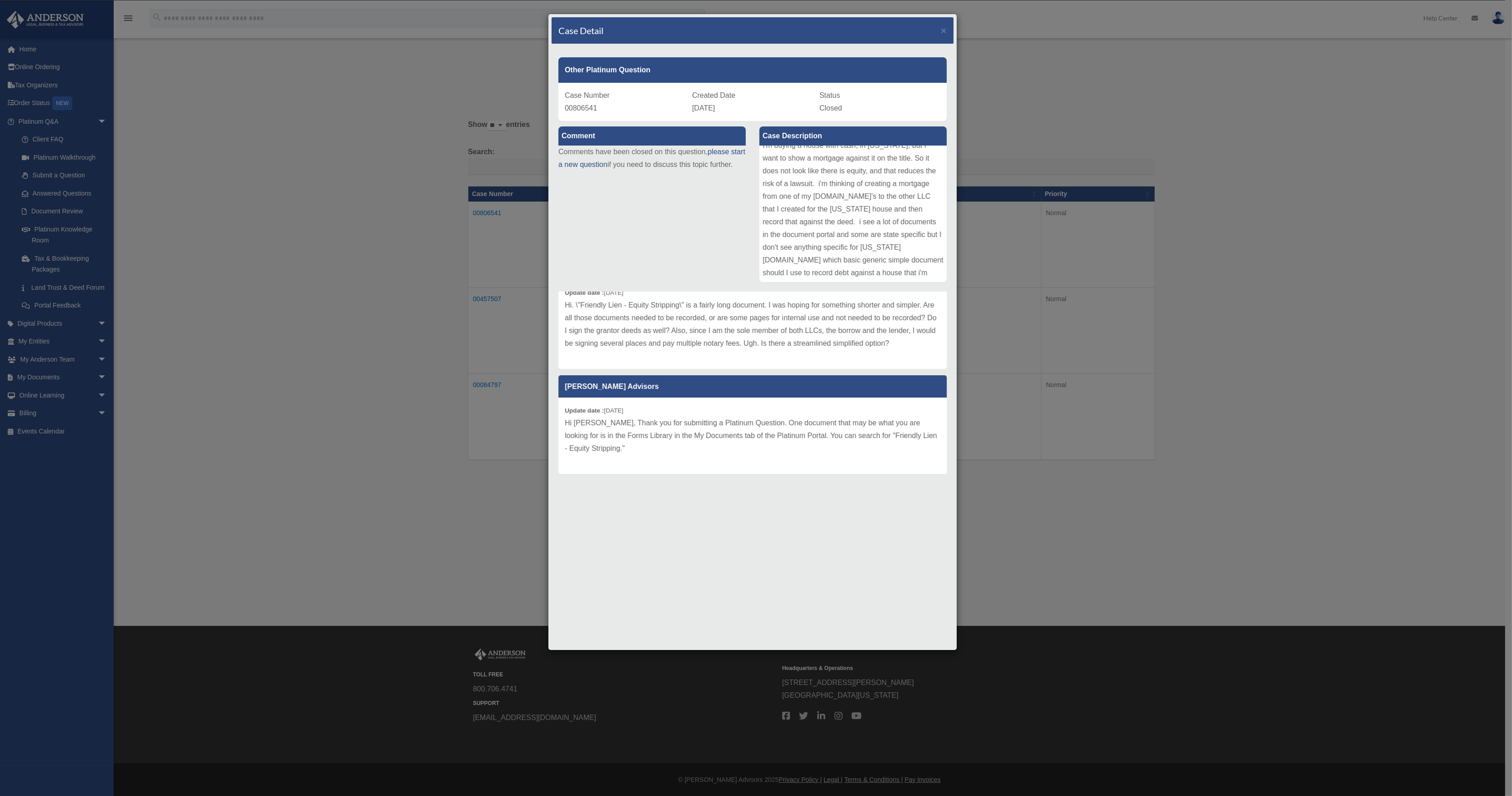
click at [791, 435] on p "Hi Paul, Thank you for submitting a Platinum Question. One document that may be…" at bounding box center [753, 436] width 376 height 38
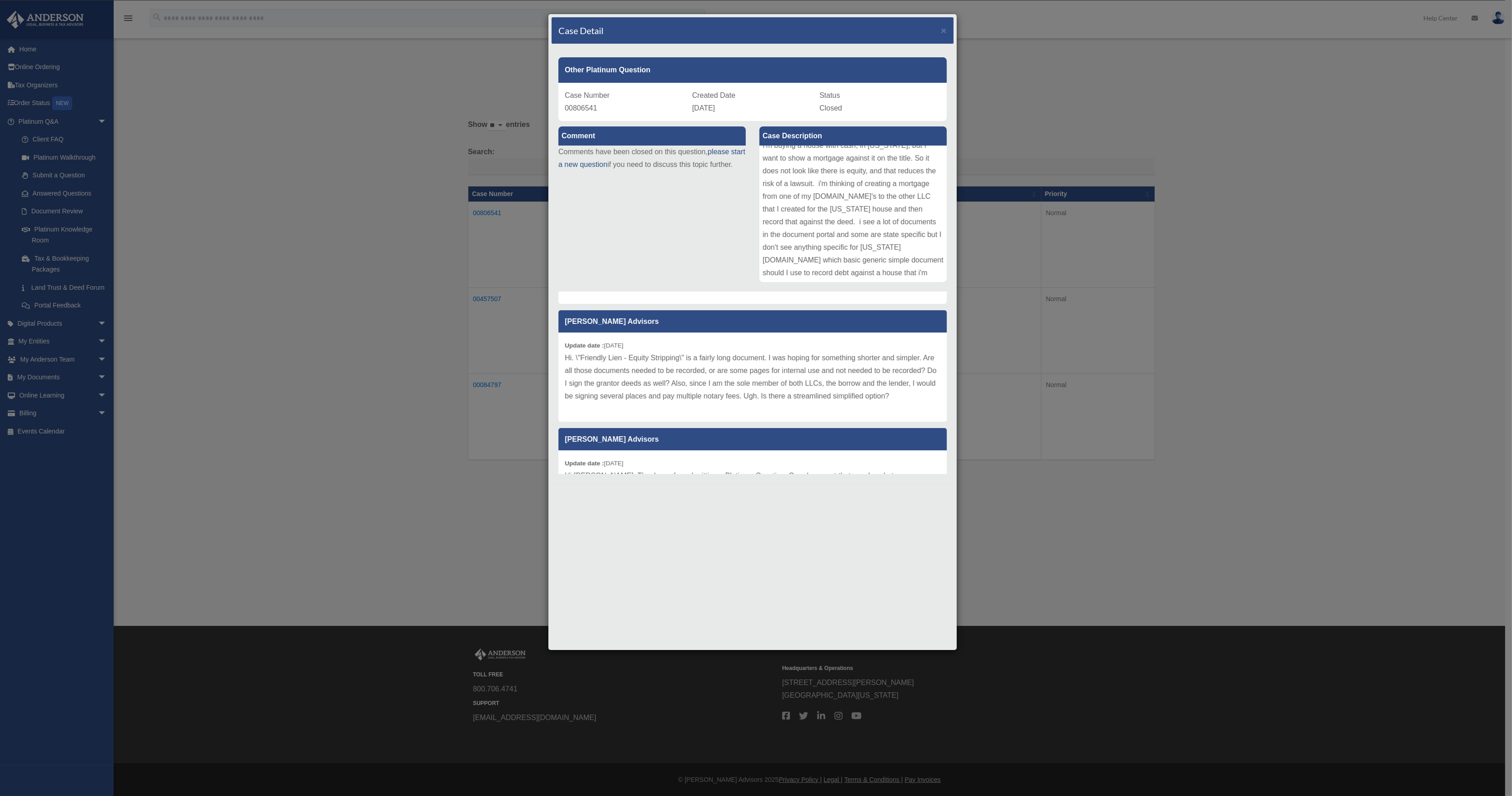
scroll to position [210, 0]
